Goal: Transaction & Acquisition: Purchase product/service

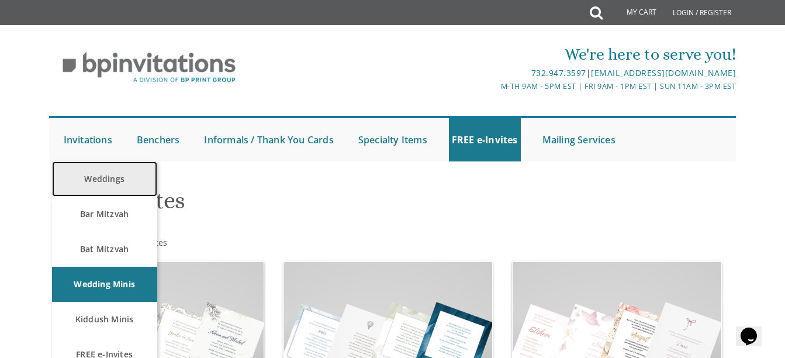
click at [93, 166] on link "Weddings" at bounding box center [104, 178] width 105 height 35
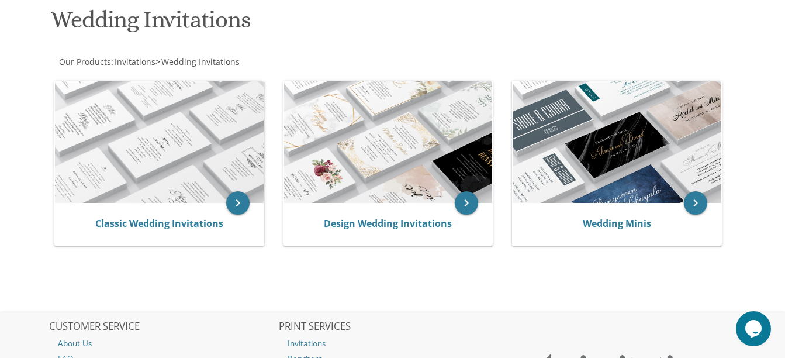
scroll to position [168, 0]
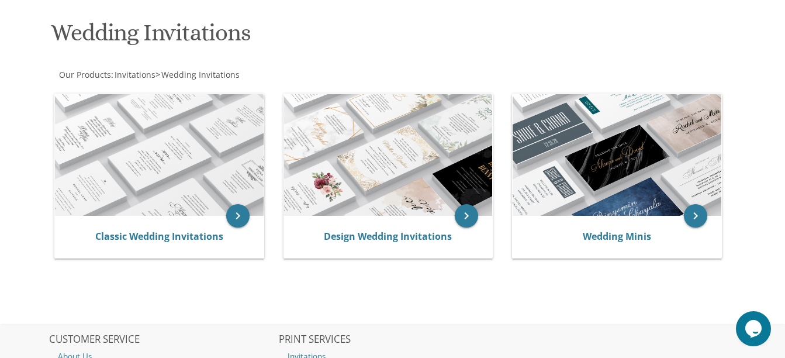
click at [93, 166] on img at bounding box center [159, 155] width 209 height 122
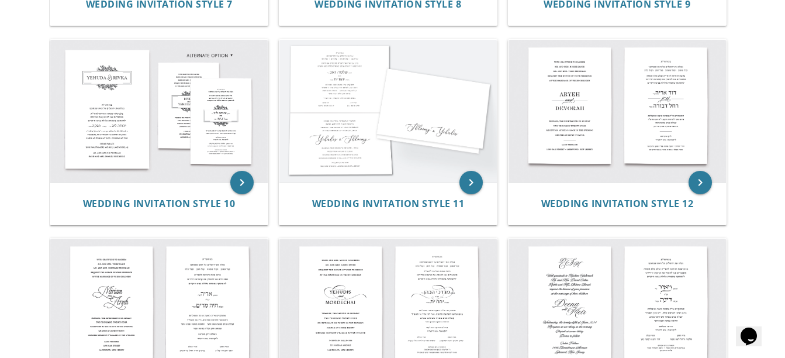
scroll to position [825, 0]
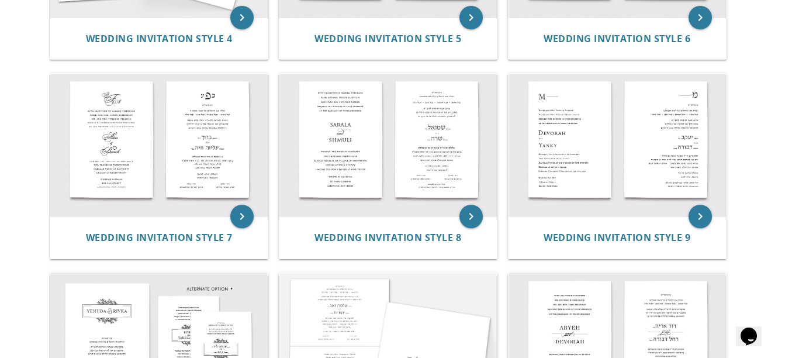
click at [366, 167] on img at bounding box center [387, 145] width 217 height 143
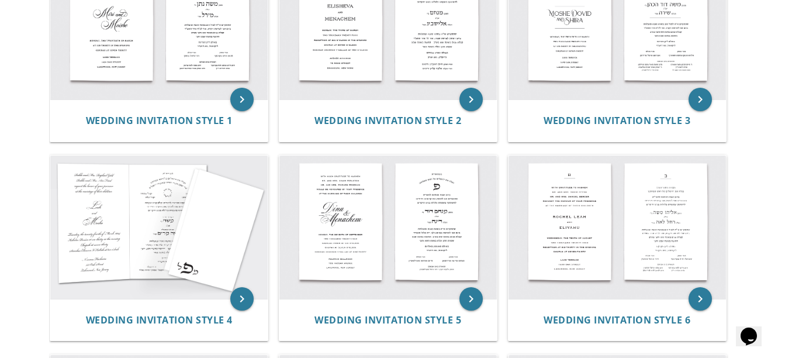
scroll to position [311, 0]
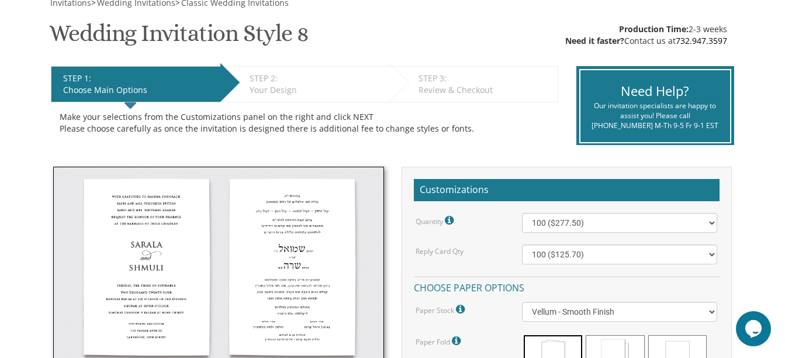
scroll to position [191, 0]
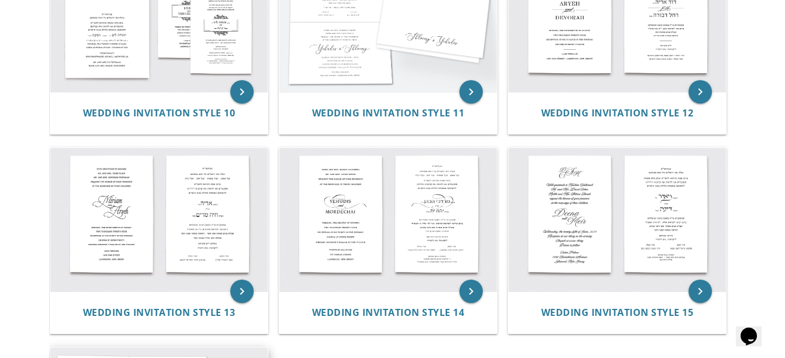
scroll to position [911, 0]
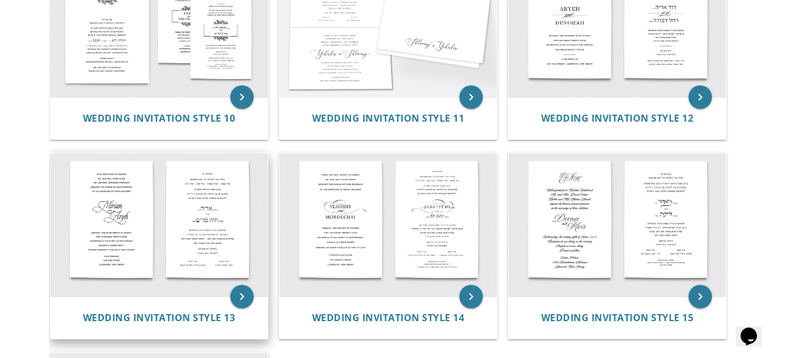
click at [199, 213] on img at bounding box center [158, 224] width 217 height 143
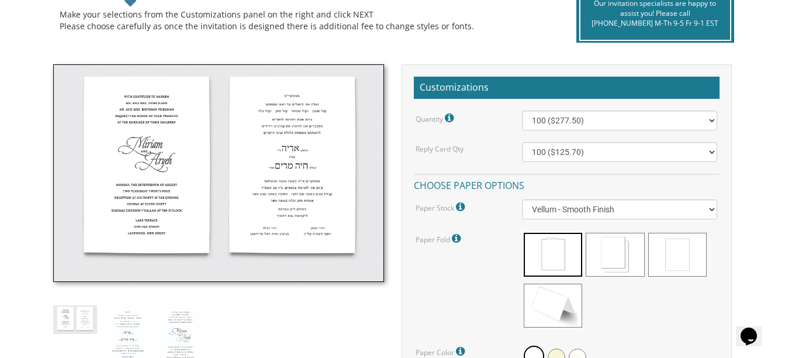
scroll to position [285, 0]
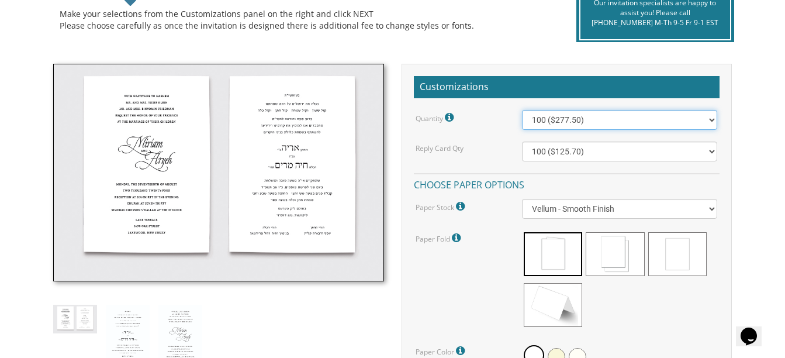
click at [545, 122] on select "100 ($277.50) 200 ($330.45) 300 ($380.65) 400 ($432.70) 500 ($482.10) 600 ($534…" at bounding box center [619, 120] width 195 height 20
click at [542, 119] on select "100 ($277.50) 200 ($330.45) 300 ($380.65) 400 ($432.70) 500 ($482.10) 600 ($534…" at bounding box center [619, 120] width 195 height 20
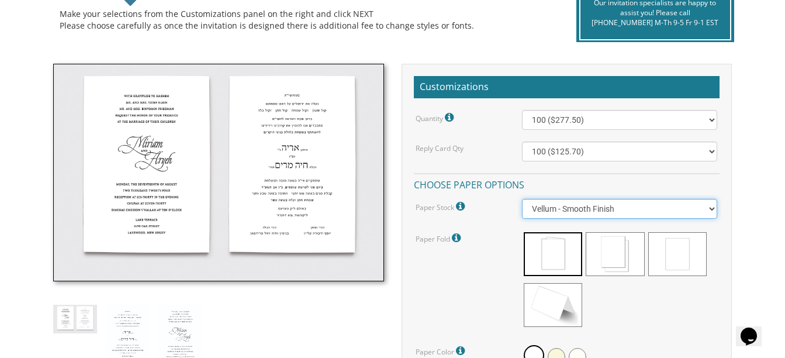
click at [554, 204] on select "Vellum - Smooth Finish Linen - Subtle Embossed Crosshatch Texture Silk - Soft, …" at bounding box center [619, 209] width 195 height 20
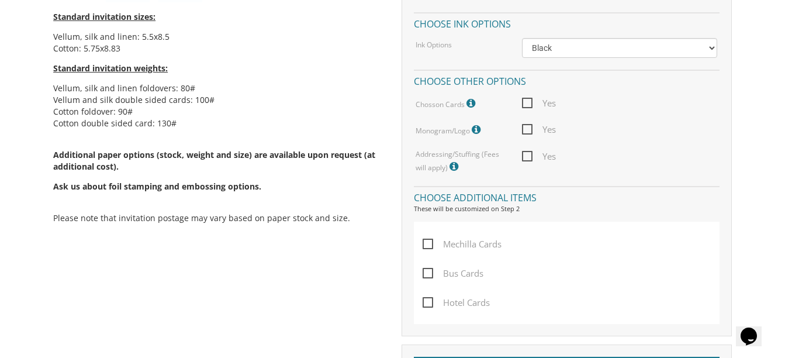
scroll to position [456, 0]
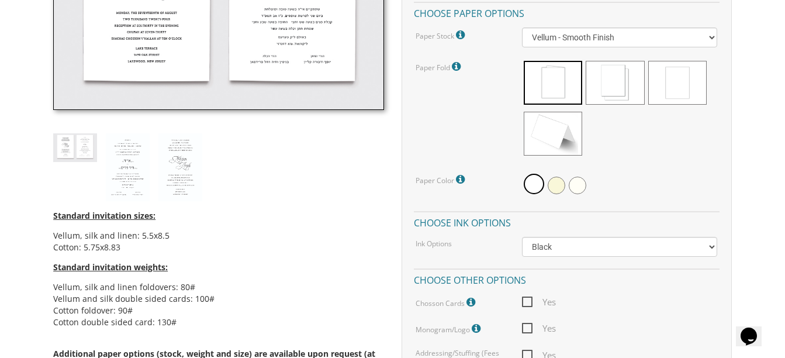
click at [460, 226] on div "Quantity Please note: Quantities may be modified after order completion. For we…" at bounding box center [567, 156] width 306 height 434
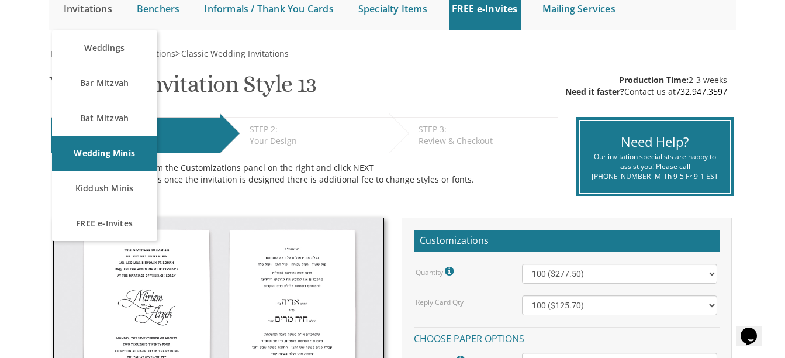
scroll to position [152, 0]
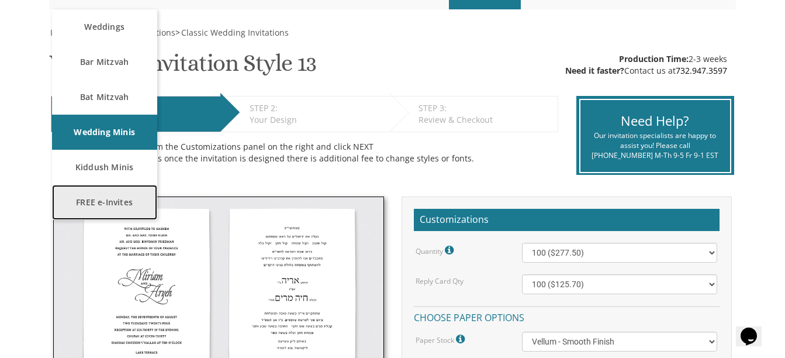
click at [121, 196] on link "FREE e-Invites" at bounding box center [104, 202] width 105 height 35
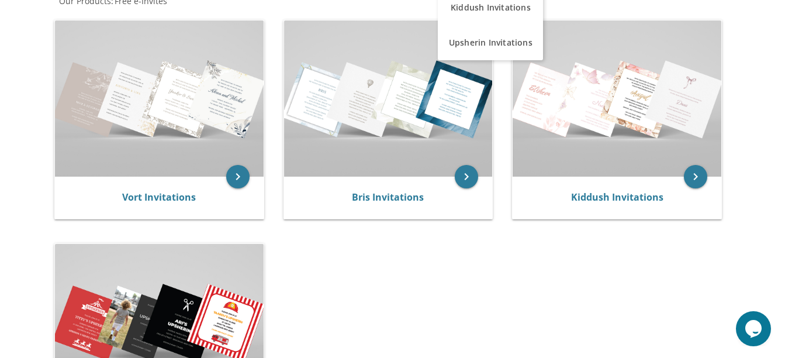
scroll to position [121, 0]
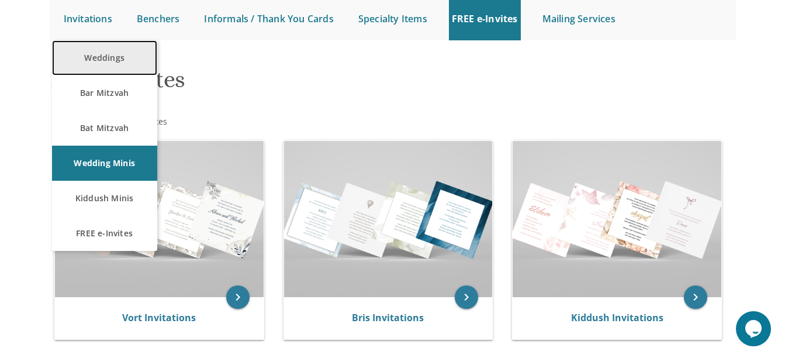
click at [90, 50] on link "Weddings" at bounding box center [104, 57] width 105 height 35
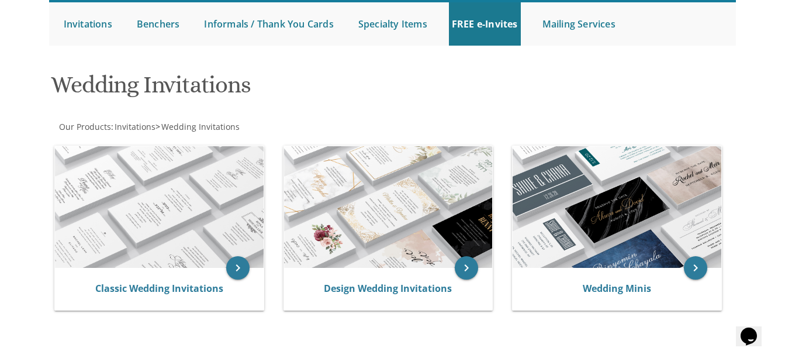
scroll to position [113, 0]
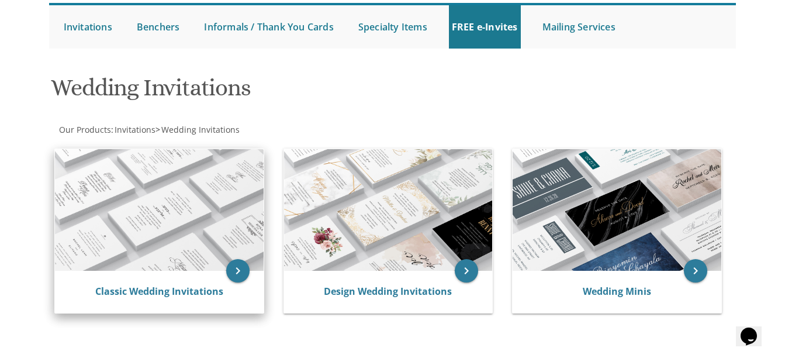
click at [209, 212] on img at bounding box center [159, 210] width 209 height 122
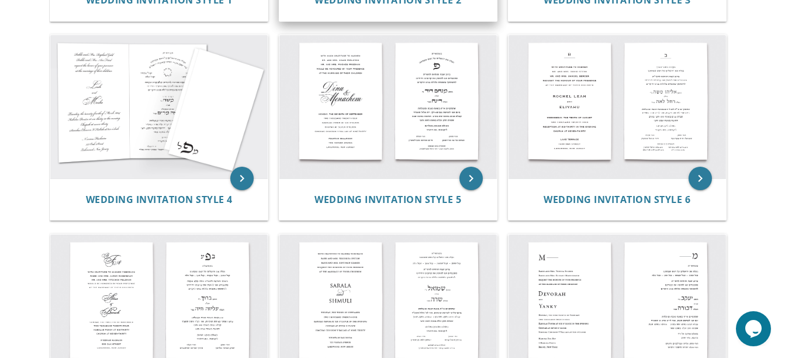
scroll to position [436, 0]
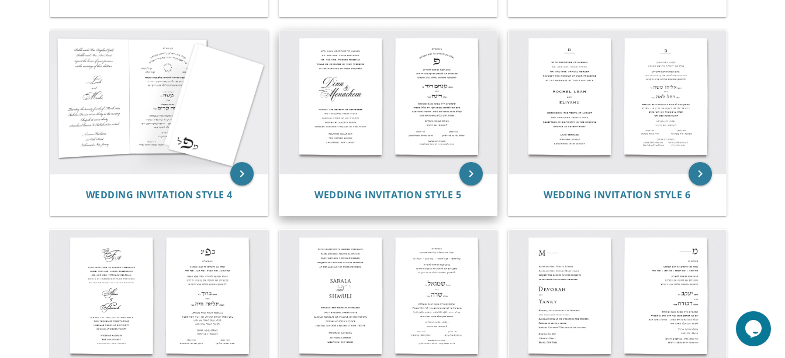
click at [410, 148] on img at bounding box center [387, 101] width 217 height 143
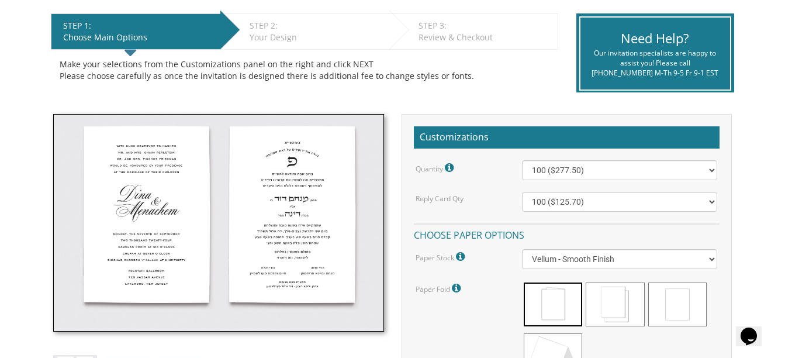
scroll to position [234, 0]
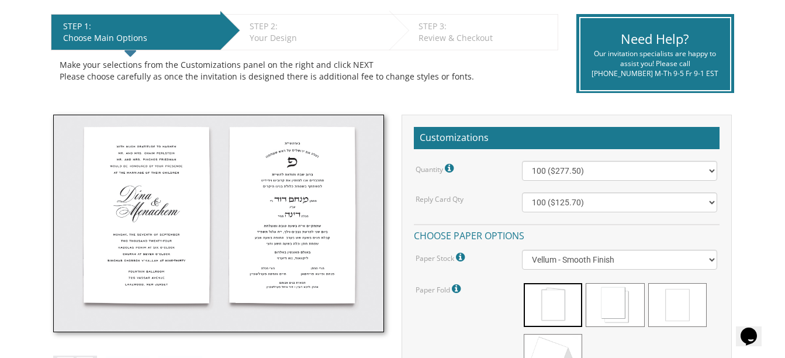
click at [220, 203] on img at bounding box center [218, 223] width 330 height 217
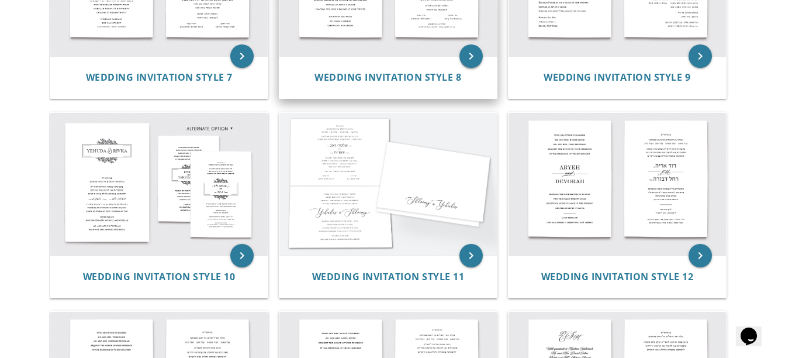
scroll to position [752, 0]
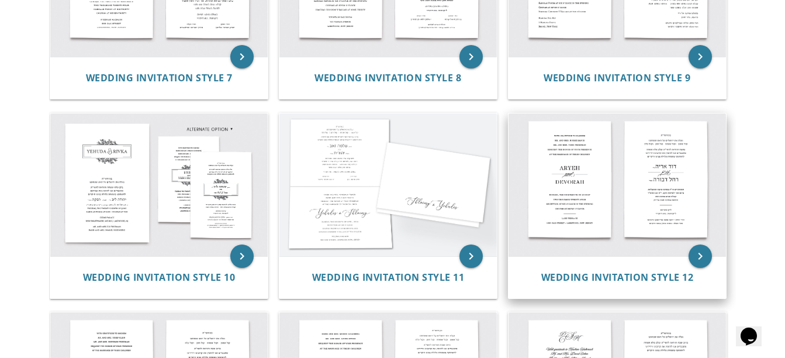
click at [682, 167] on img at bounding box center [616, 184] width 217 height 143
click at [682, 166] on img at bounding box center [616, 184] width 217 height 143
click at [680, 165] on img at bounding box center [616, 184] width 217 height 143
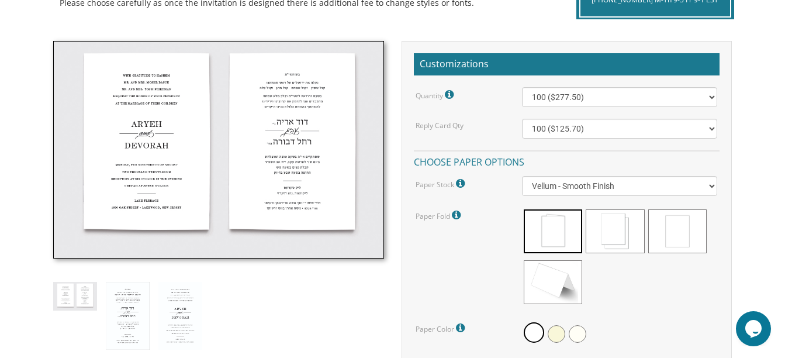
scroll to position [308, 0]
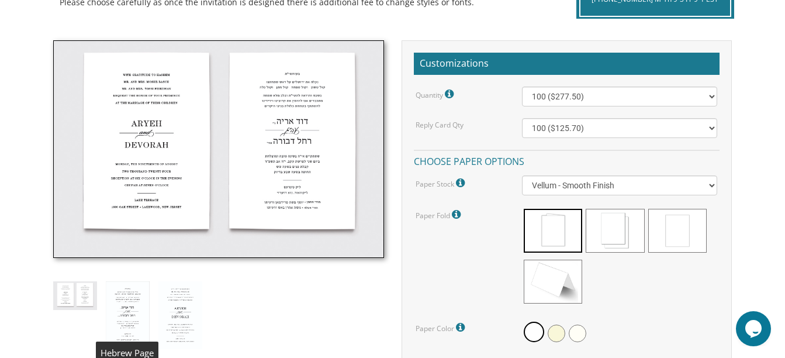
click at [141, 297] on img at bounding box center [128, 315] width 44 height 68
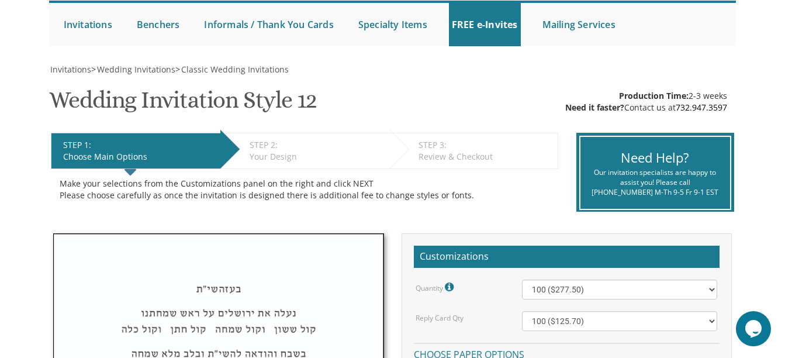
scroll to position [113, 0]
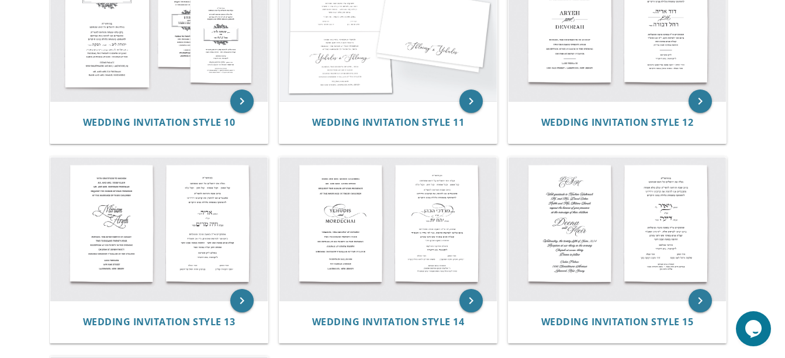
scroll to position [912, 0]
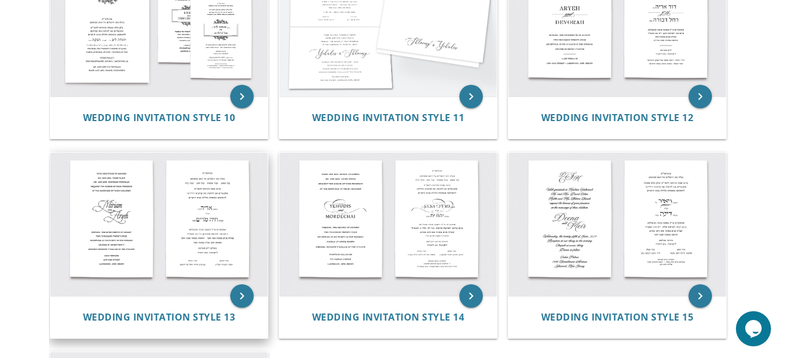
click at [205, 197] on img at bounding box center [158, 224] width 217 height 143
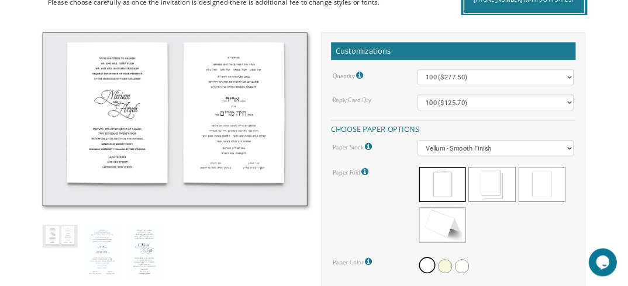
scroll to position [308, 0]
